Goal: Communication & Community: Answer question/provide support

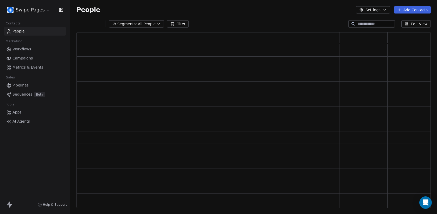
scroll to position [176, 354]
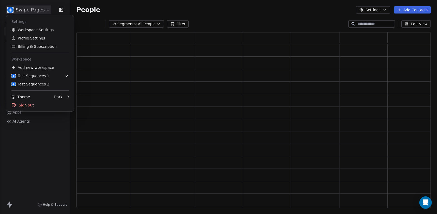
click at [32, 14] on html "Swipe Pages Contacts People Marketing Workflows Campaigns Metrics & Events Sale…" at bounding box center [218, 107] width 437 height 214
click at [29, 7] on html "Swipe Pages Contacts People Marketing Workflows Campaigns Metrics & Events Sale…" at bounding box center [218, 107] width 437 height 214
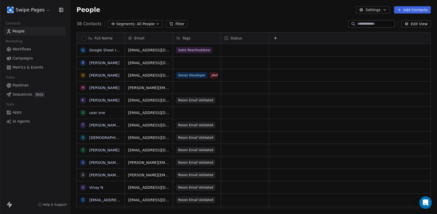
scroll to position [189, 367]
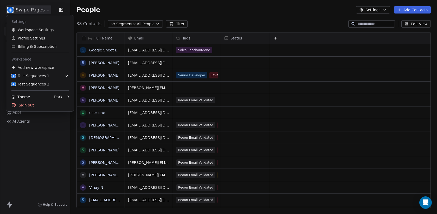
click at [30, 7] on html "Swipe Pages Contacts People Marketing Workflows Campaigns Metrics & Events Sale…" at bounding box center [218, 107] width 437 height 214
click at [30, 8] on html "Swipe Pages Contacts People Marketing Workflows Campaigns Metrics & Events Sale…" at bounding box center [218, 107] width 437 height 214
click at [31, 8] on html "Swipe Pages Contacts People Marketing Workflows Campaigns Metrics & Events Sale…" at bounding box center [218, 107] width 437 height 214
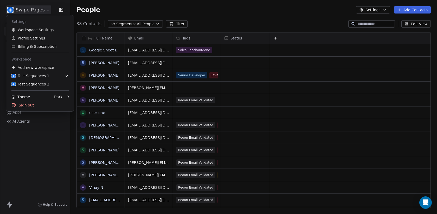
click at [27, 15] on div "Settings Workspace Settings Profile Settings Billing & Subscription Workspace A…" at bounding box center [40, 63] width 68 height 96
click at [27, 13] on html "Swipe Pages Contacts People Marketing Workflows Campaigns Metrics & Events Sale…" at bounding box center [218, 107] width 437 height 214
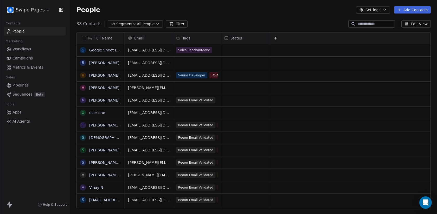
click at [27, 9] on html "Swipe Pages Contacts People Marketing Workflows Campaigns Metrics & Events Sale…" at bounding box center [218, 107] width 437 height 214
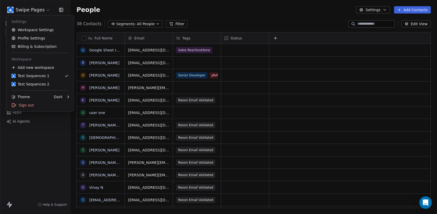
click at [27, 9] on html "Swipe Pages Contacts People Marketing Workflows Campaigns Metrics & Events Sale…" at bounding box center [218, 107] width 437 height 214
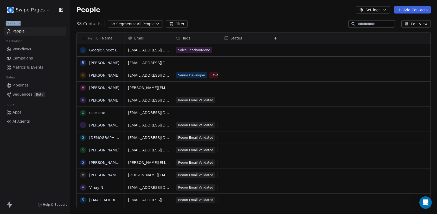
click at [28, 49] on span "Workflows" at bounding box center [21, 49] width 19 height 5
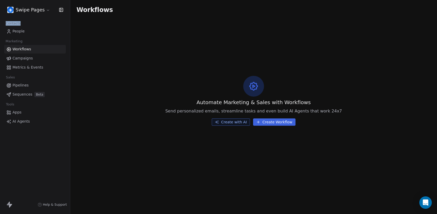
click at [30, 60] on span "Campaigns" at bounding box center [22, 58] width 20 height 5
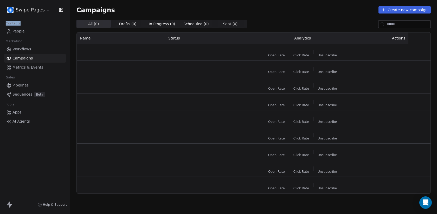
click at [32, 68] on span "Metrics & Events" at bounding box center [27, 67] width 31 height 5
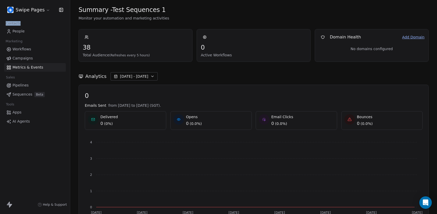
click at [39, 98] on link "Sequences Beta" at bounding box center [35, 94] width 62 height 9
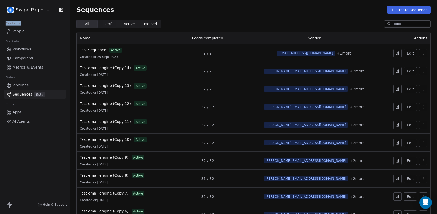
click at [19, 34] on span "People" at bounding box center [18, 31] width 12 height 5
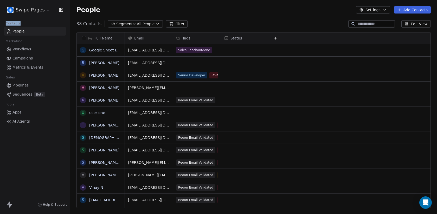
scroll to position [189, 367]
click at [42, 91] on link "Sequences Beta" at bounding box center [35, 94] width 62 height 9
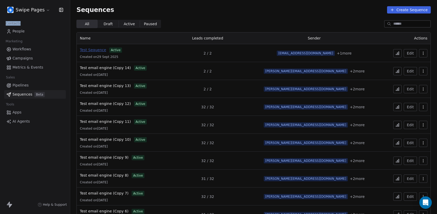
click at [102, 51] on span "Test Sequence" at bounding box center [93, 50] width 26 height 4
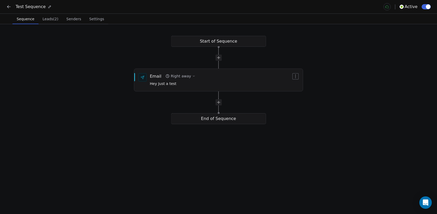
click at [9, 7] on icon at bounding box center [8, 7] width 3 height 0
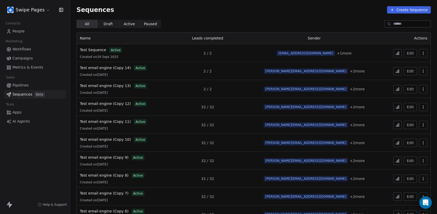
click at [26, 35] on link "People" at bounding box center [35, 31] width 62 height 9
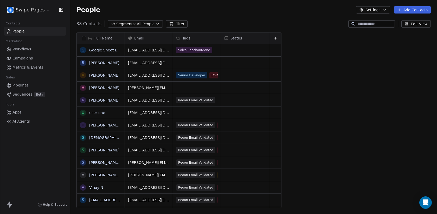
scroll to position [189, 367]
click at [375, 25] on input at bounding box center [376, 23] width 36 height 5
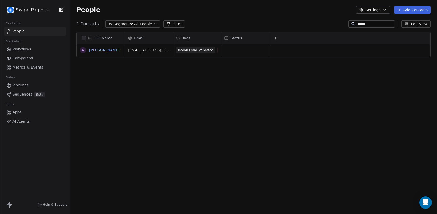
type input "******"
click at [92, 51] on link "[PERSON_NAME]" at bounding box center [104, 50] width 30 height 4
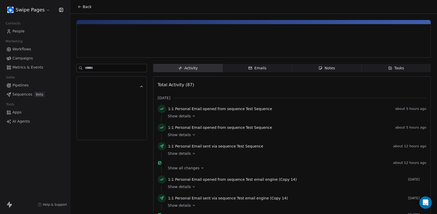
click at [256, 67] on div "Emails" at bounding box center [257, 68] width 18 height 5
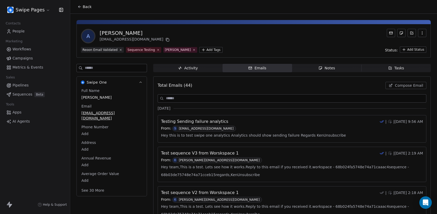
click at [398, 86] on span "Compose Email" at bounding box center [409, 85] width 28 height 5
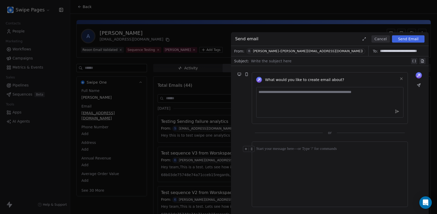
click at [282, 52] on div "Ken SwipeOne-(ken@swipeone.top)" at bounding box center [308, 51] width 110 height 4
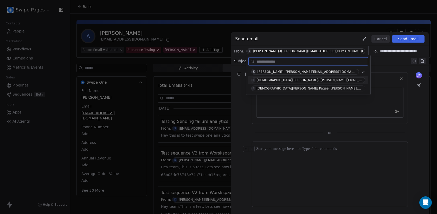
click at [293, 82] on div "Swami SwipeOne-(swami@swipeone.co.in)" at bounding box center [310, 81] width 106 height 4
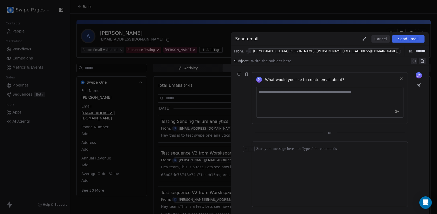
click at [289, 65] on div "Write the subject here" at bounding box center [334, 61] width 166 height 8
copy div "**********"
click at [330, 198] on div at bounding box center [329, 174] width 147 height 57
paste div
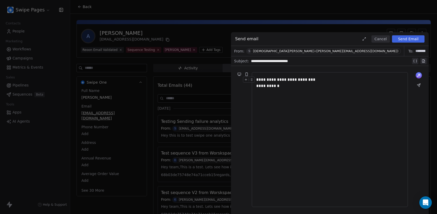
click at [412, 38] on button "Send Email" at bounding box center [408, 38] width 33 height 7
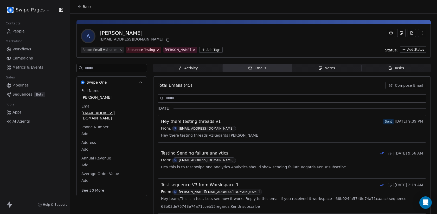
click at [198, 68] on span "Activity Activity" at bounding box center [187, 68] width 69 height 8
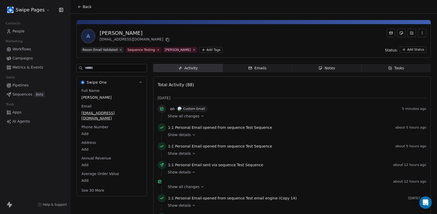
click at [201, 116] on icon at bounding box center [203, 117] width 4 height 4
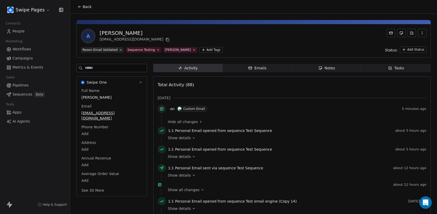
click at [199, 124] on div "Hide all changes" at bounding box center [295, 121] width 255 height 5
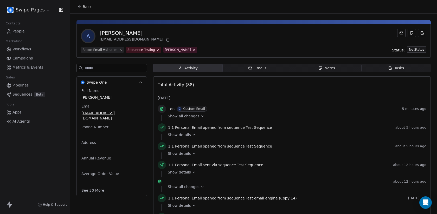
click at [238, 68] on span "Emails Emails" at bounding box center [257, 68] width 69 height 8
